Goal: Feedback & Contribution: Submit feedback/report problem

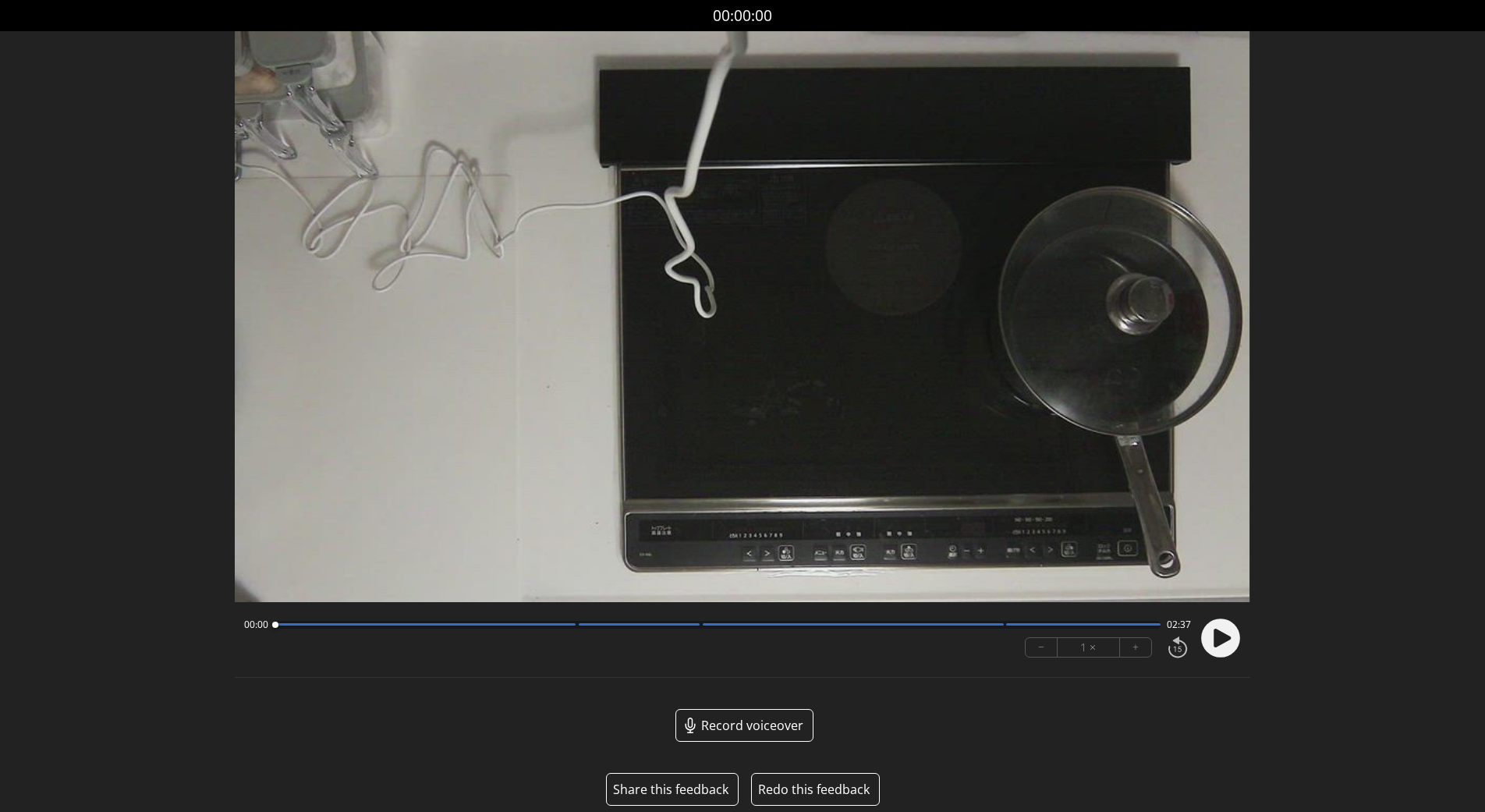
click at [648, 788] on button "Share this feedback" at bounding box center [670, 789] width 116 height 19
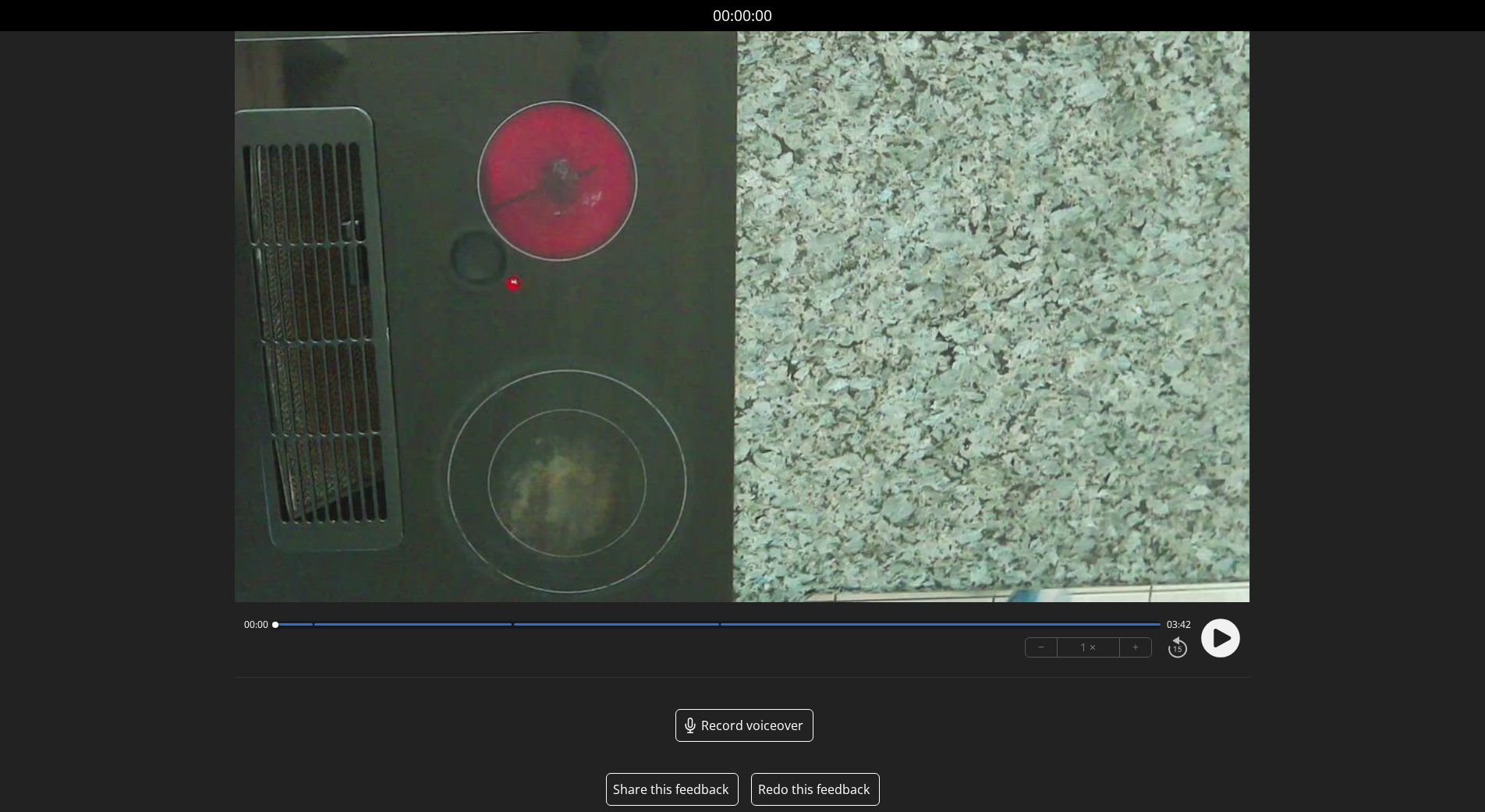
click at [672, 793] on button "Share this feedback" at bounding box center [670, 789] width 116 height 19
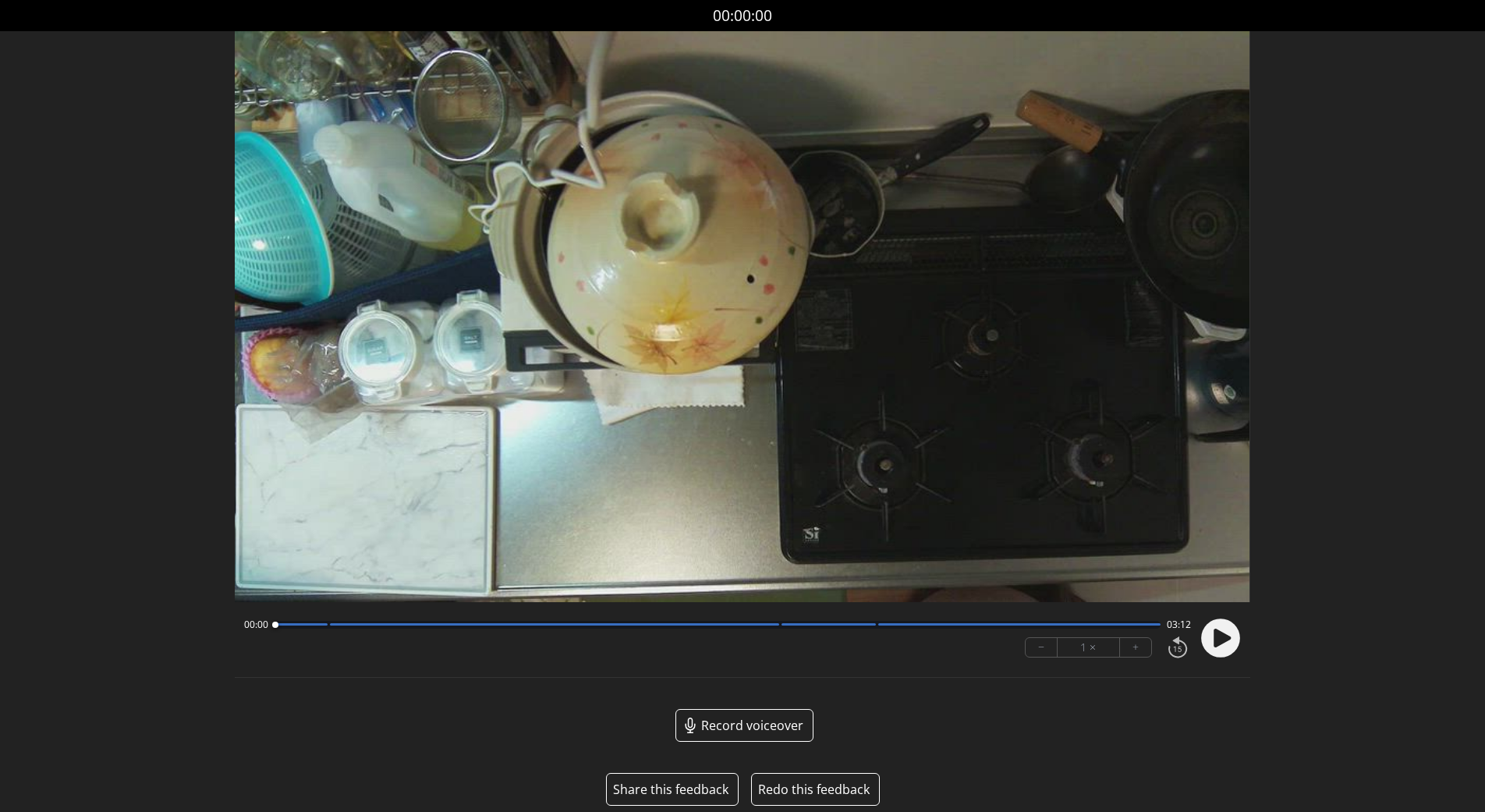
click at [689, 785] on button "Share this feedback" at bounding box center [670, 789] width 116 height 19
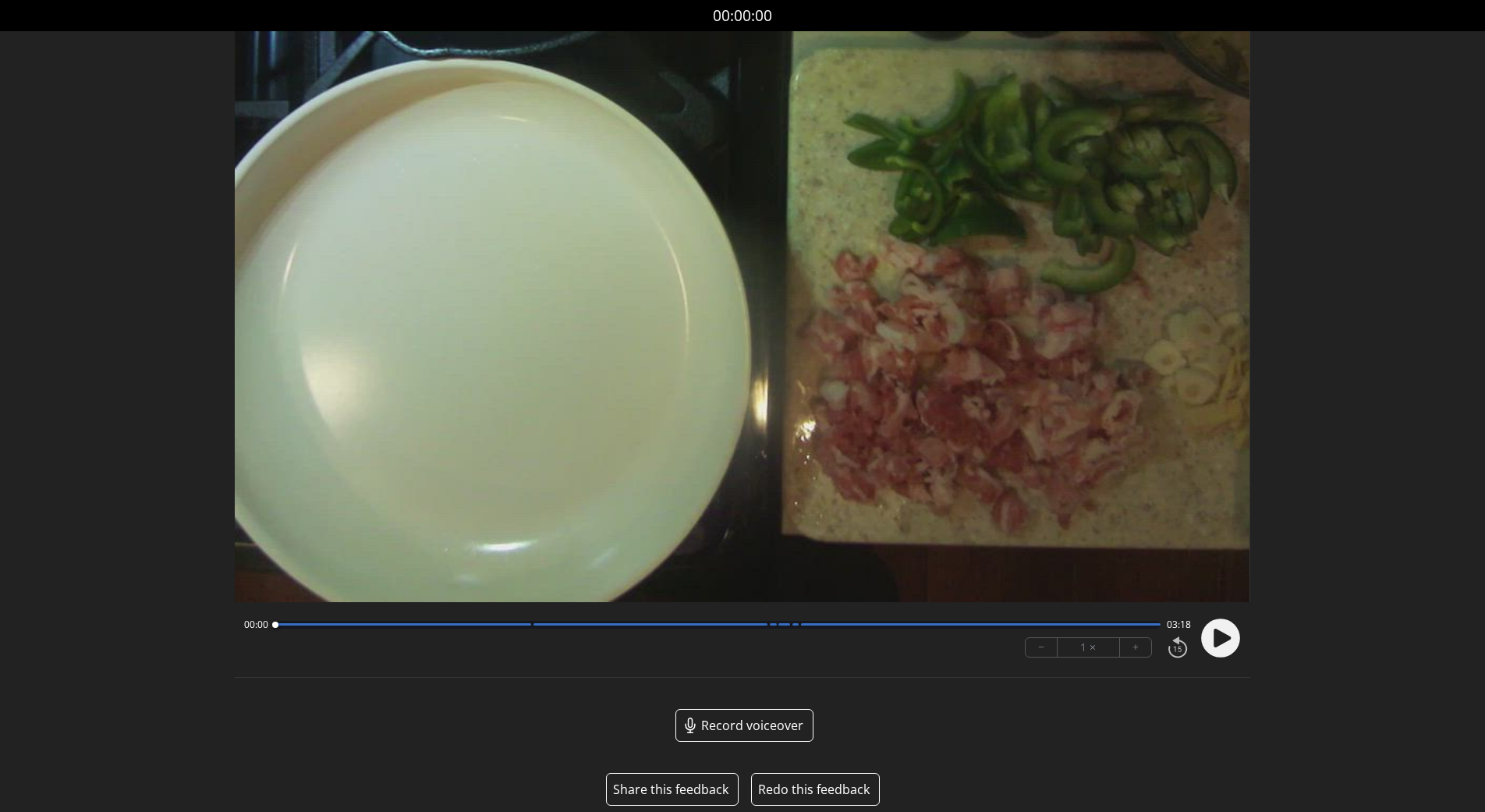
click at [694, 790] on button "Share this feedback" at bounding box center [670, 789] width 116 height 19
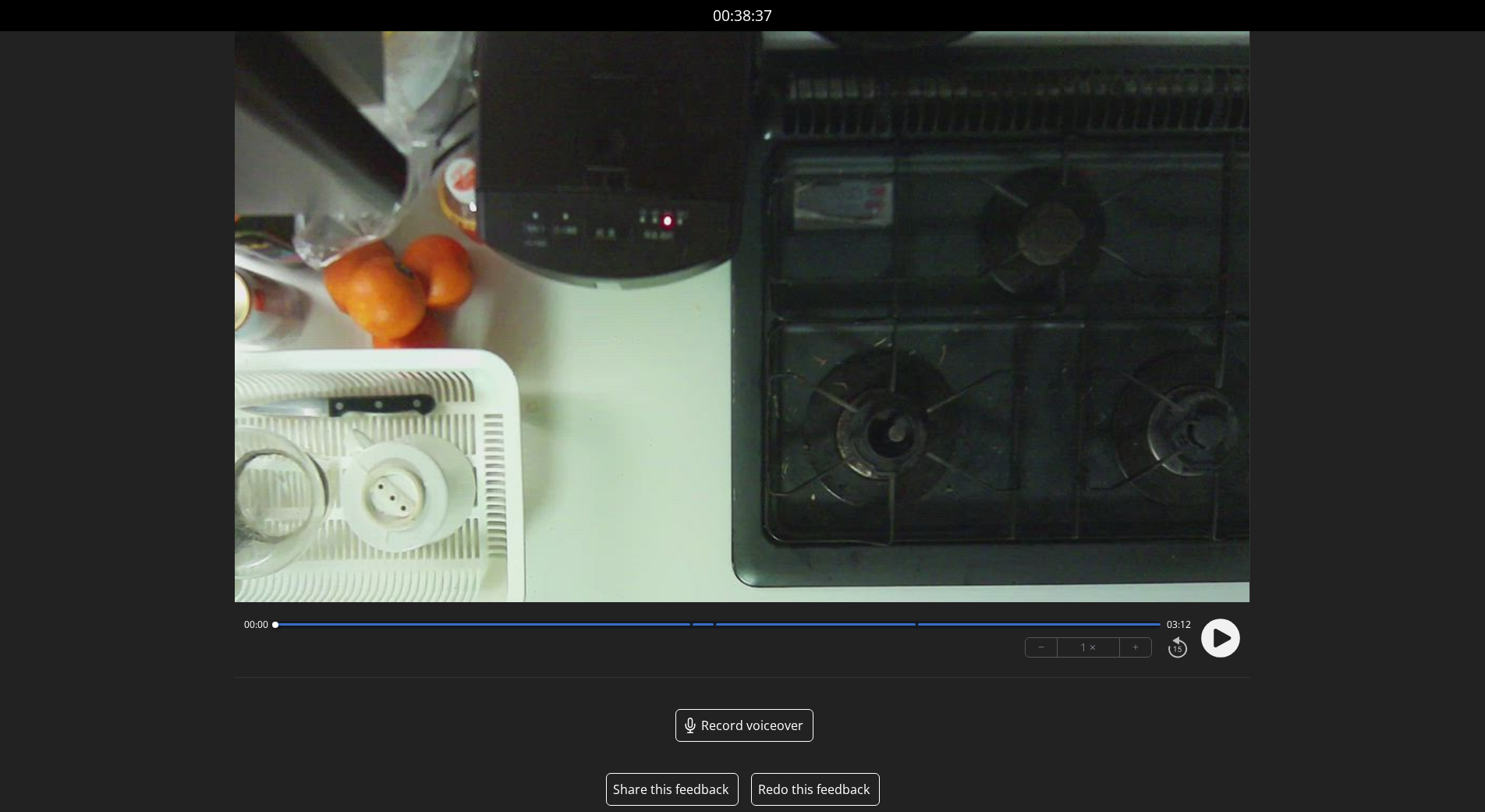
click at [655, 793] on button "Share this feedback" at bounding box center [670, 789] width 116 height 19
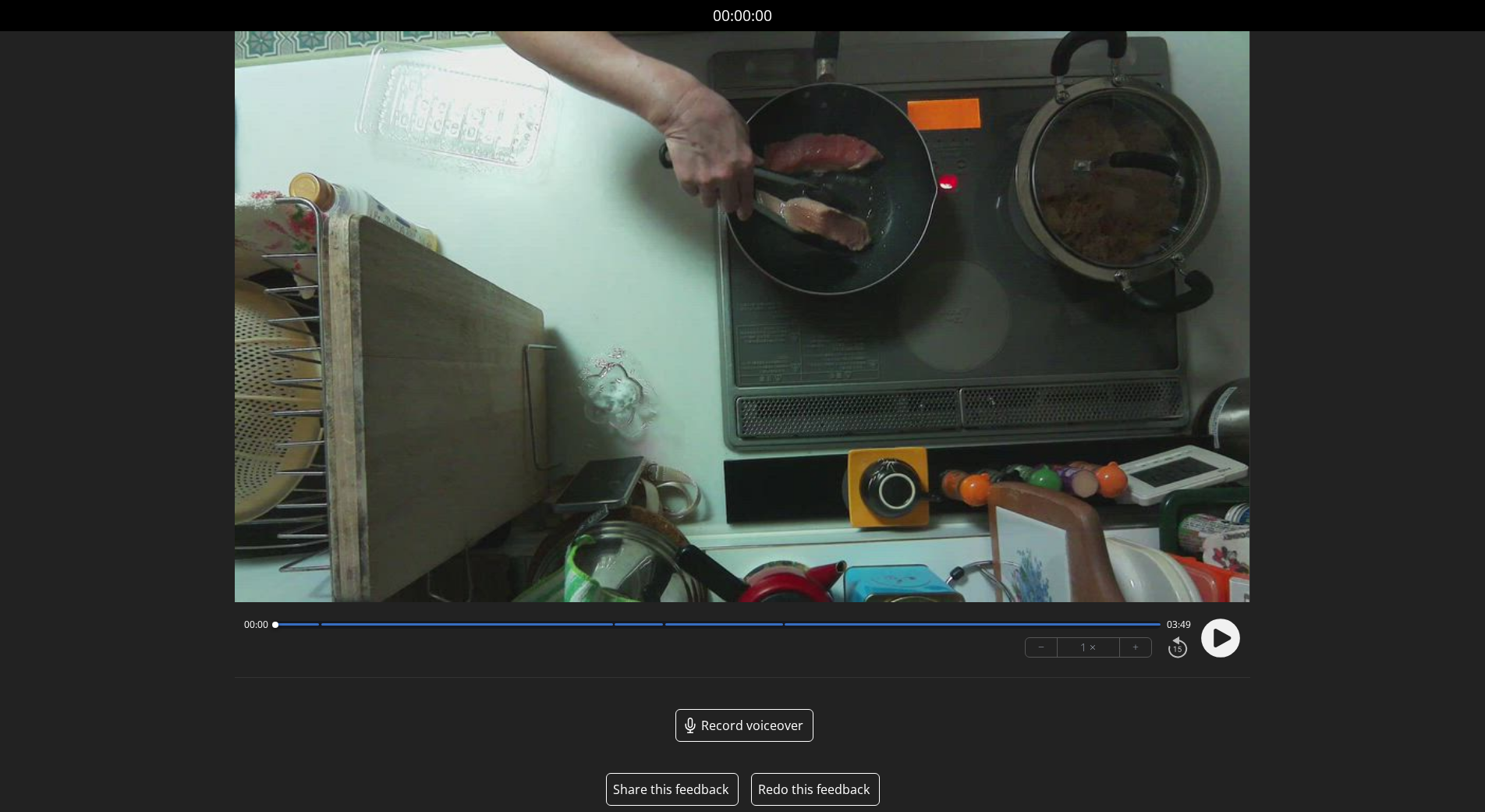
click at [663, 786] on button "Share this feedback" at bounding box center [670, 789] width 116 height 19
